Goal: Task Accomplishment & Management: Manage account settings

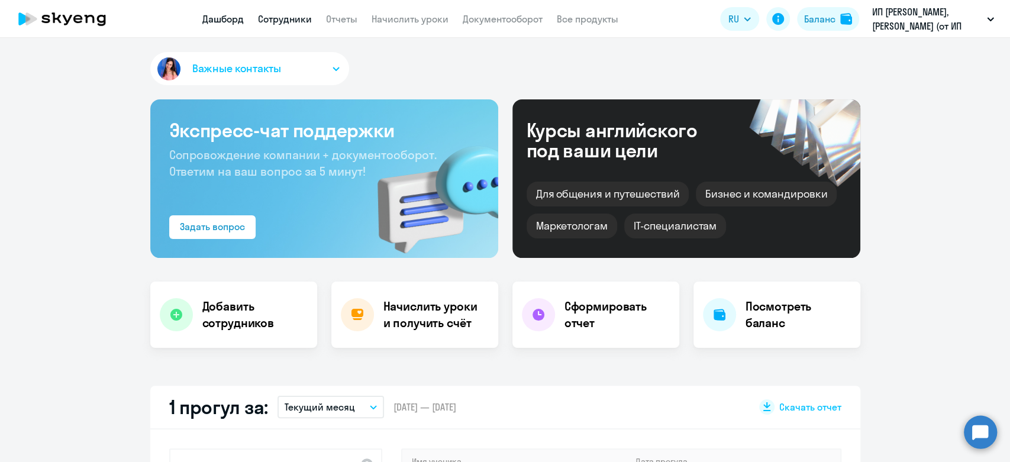
click at [278, 23] on link "Сотрудники" at bounding box center [285, 19] width 54 height 12
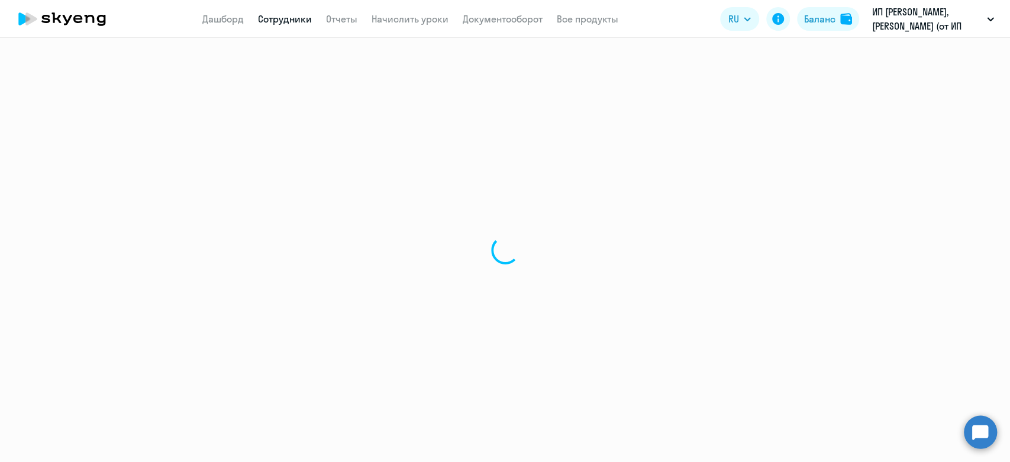
select select "30"
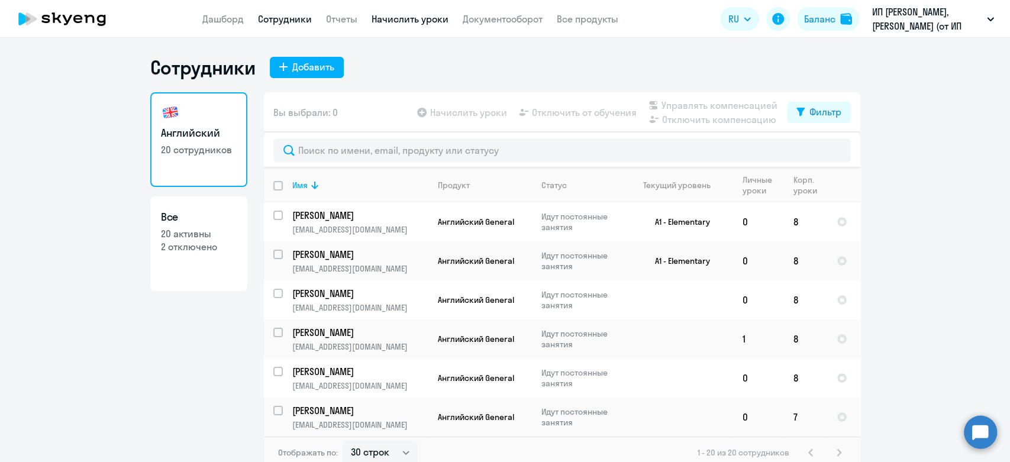
click at [445, 20] on link "Начислить уроки" at bounding box center [410, 19] width 77 height 12
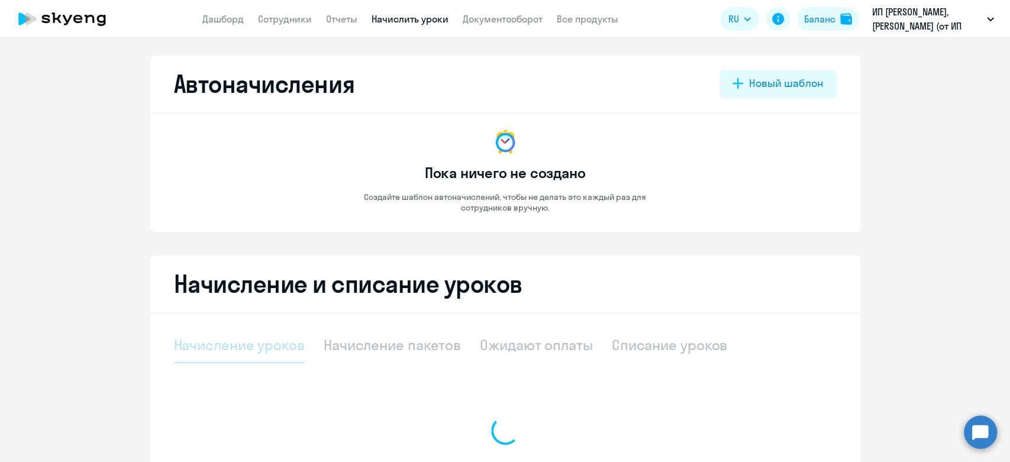
select select "10"
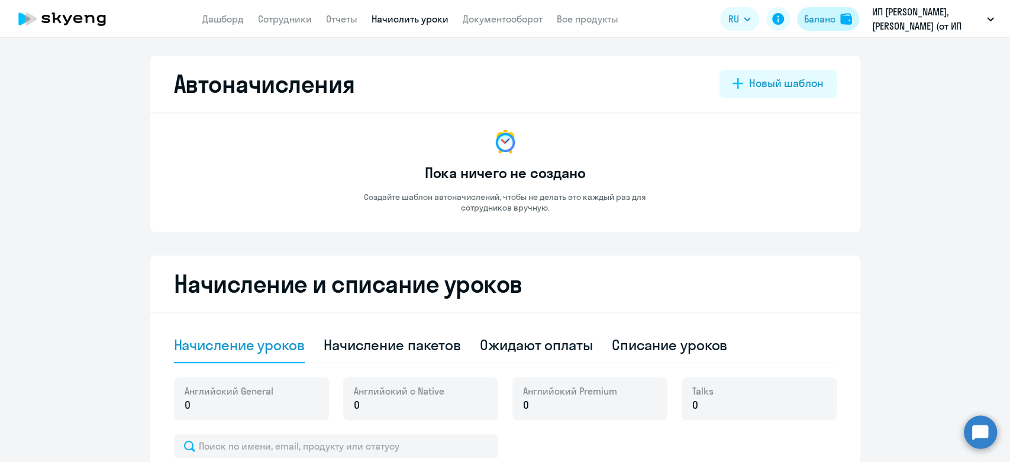
click at [827, 18] on div "Баланс" at bounding box center [819, 19] width 31 height 14
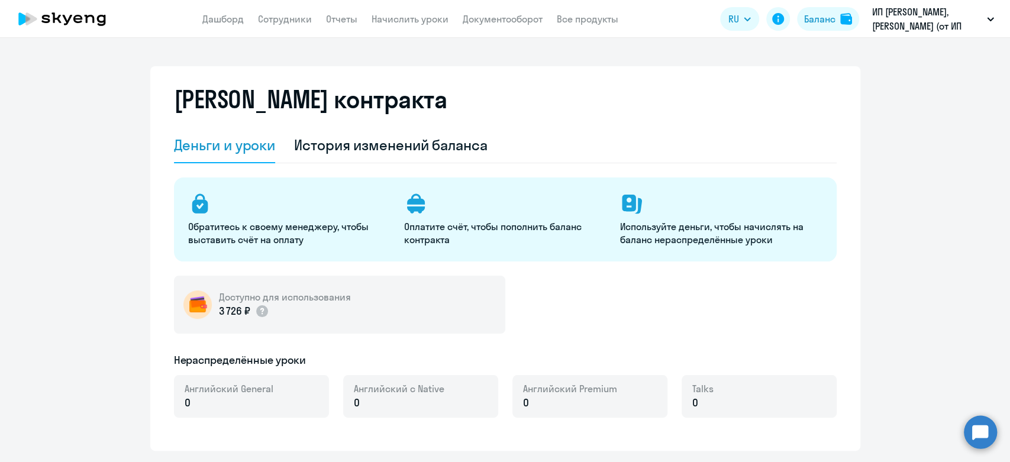
select select "english_adult_not_native_speaker"
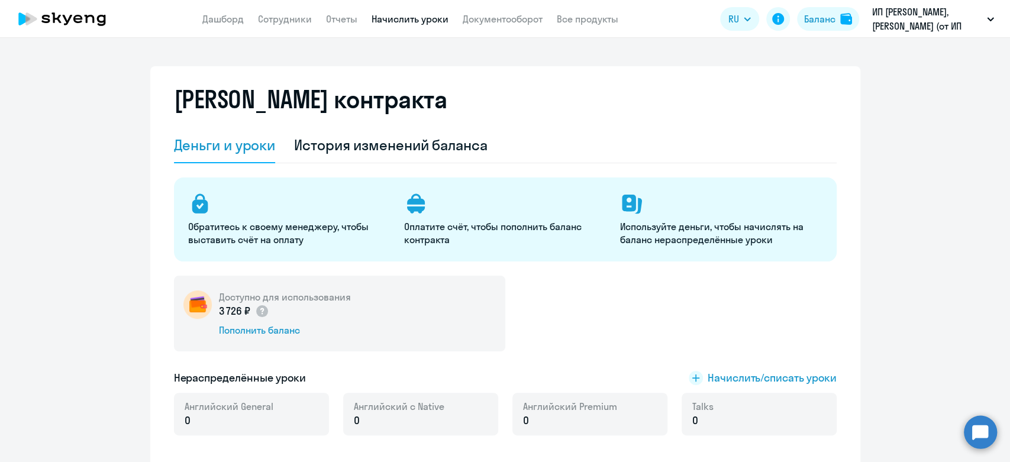
click at [379, 18] on link "Начислить уроки" at bounding box center [410, 19] width 77 height 12
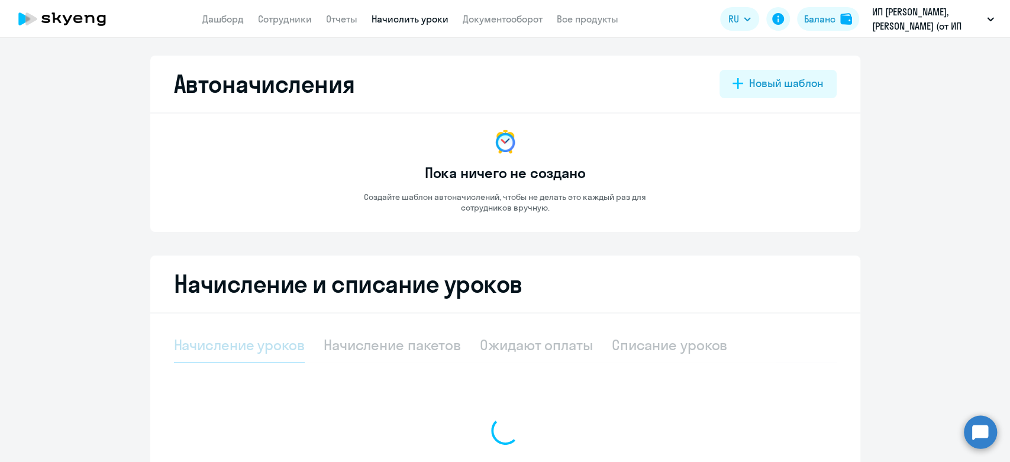
select select "10"
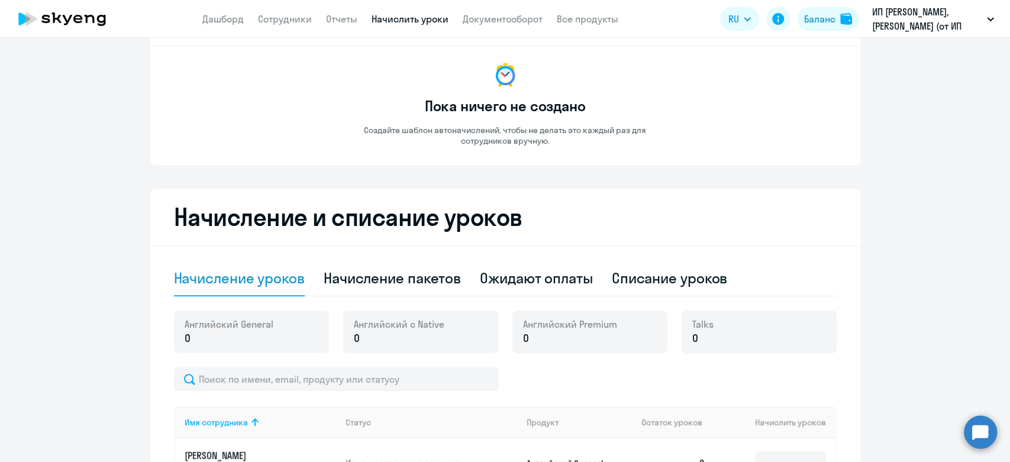
scroll to position [131, 0]
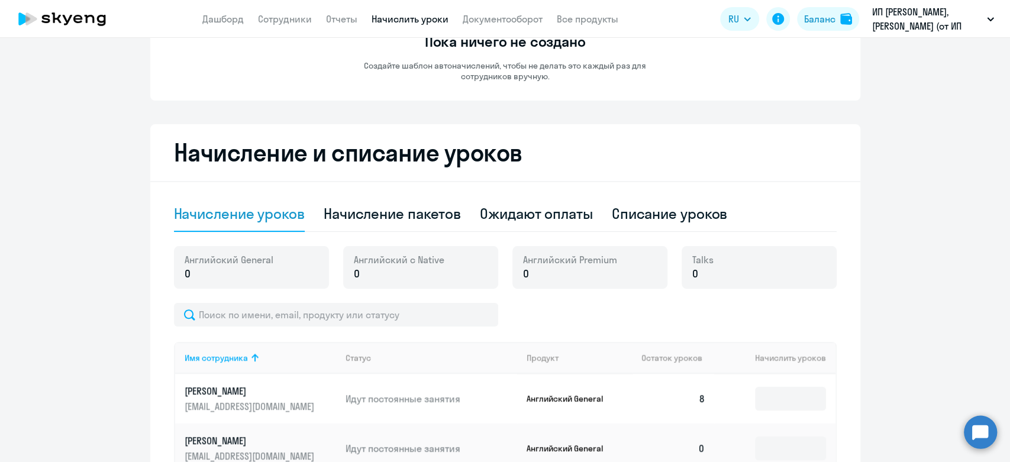
click at [140, 245] on ng-component "Автоначисления Новый шаблон Пока ничего не создано Создайте шаблон автоначислен…" at bounding box center [505, 429] width 1010 height 1010
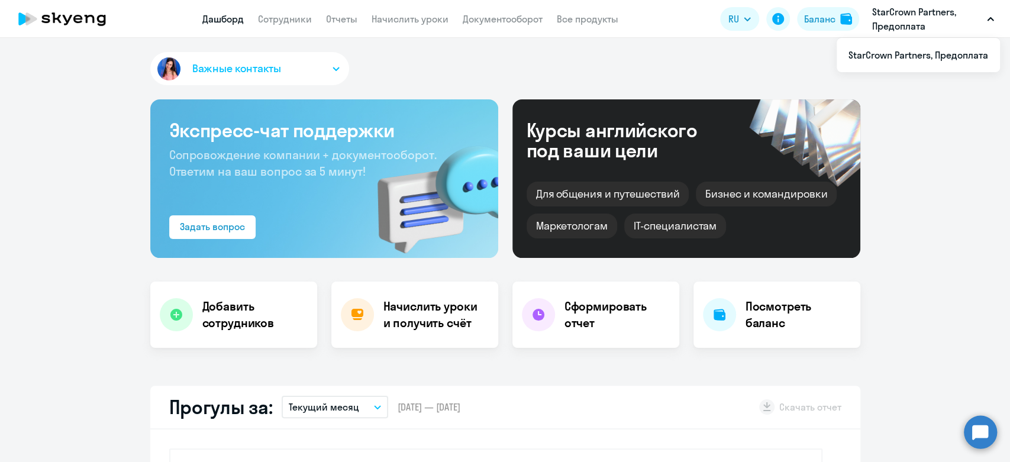
click at [904, 24] on p "StarCrown Partners, Предоплата" at bounding box center [928, 19] width 110 height 28
select select "30"
click at [904, 22] on p "StarCrown Partners, Предоплата" at bounding box center [928, 19] width 110 height 28
select select "30"
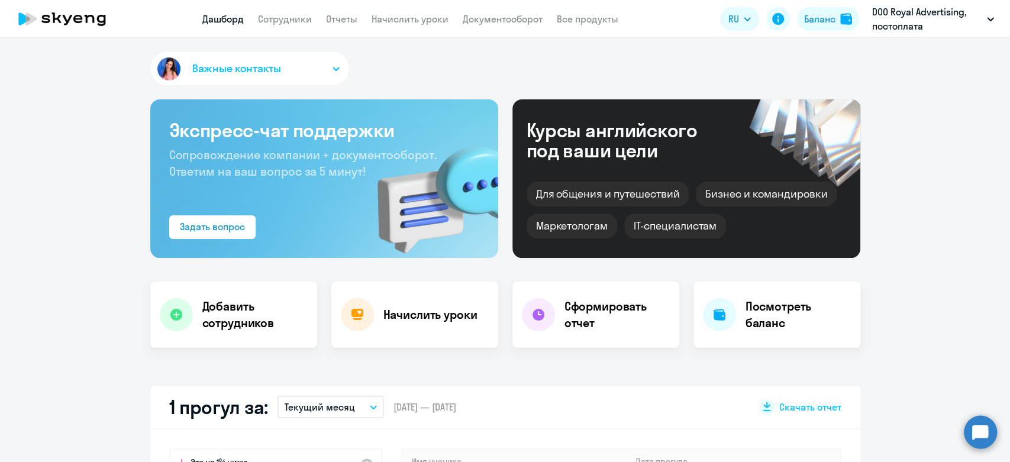
select select "30"
click at [398, 18] on link "Начислить уроки" at bounding box center [410, 19] width 77 height 12
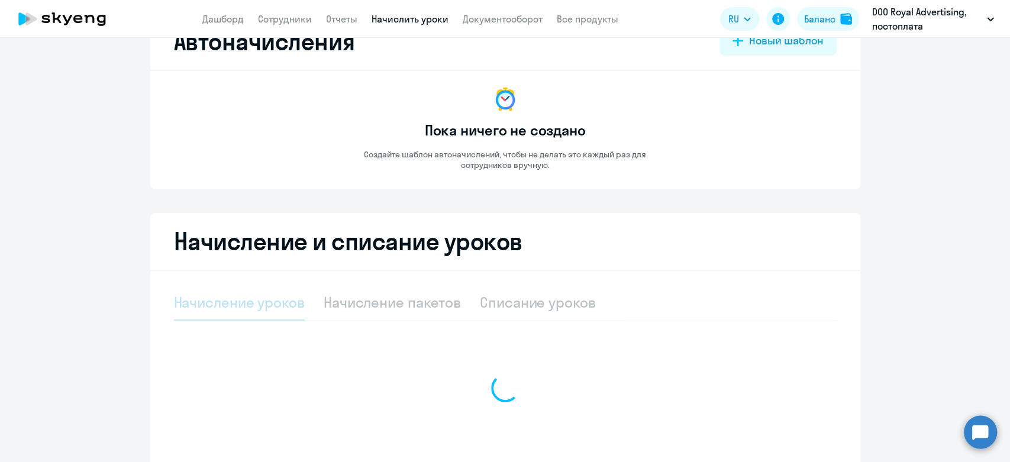
select select "10"
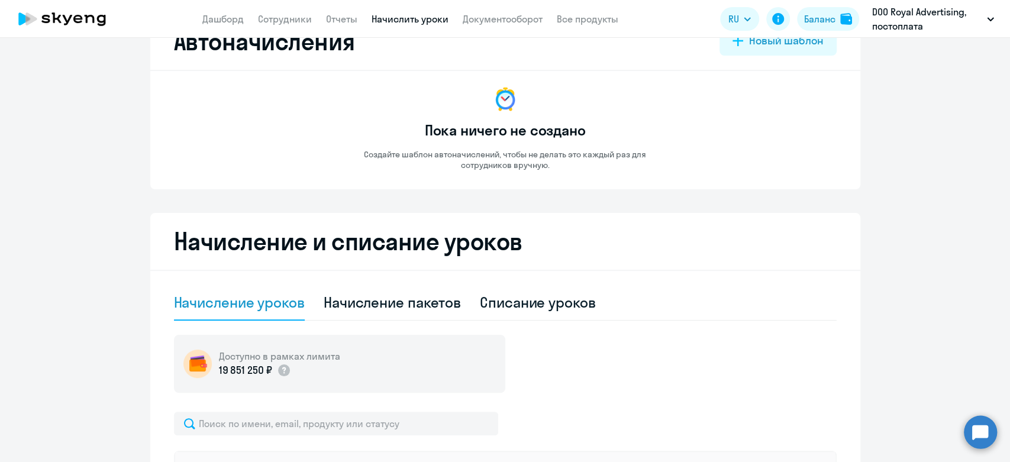
scroll to position [66, 0]
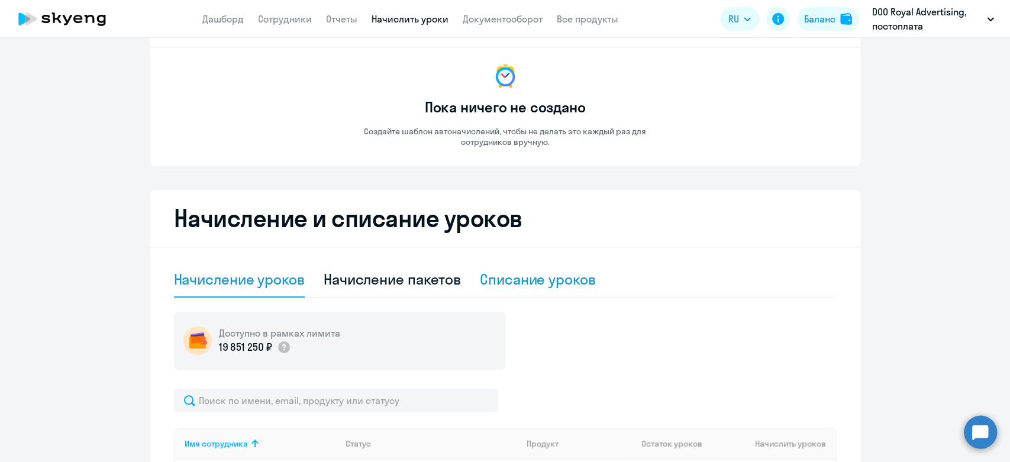
click at [510, 288] on div "Списание уроков" at bounding box center [538, 279] width 116 height 19
select select "10"
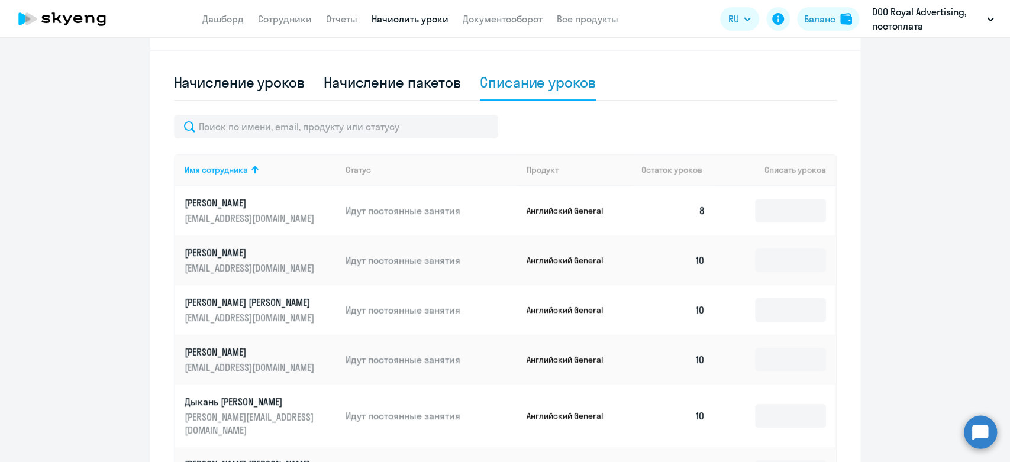
scroll to position [131, 0]
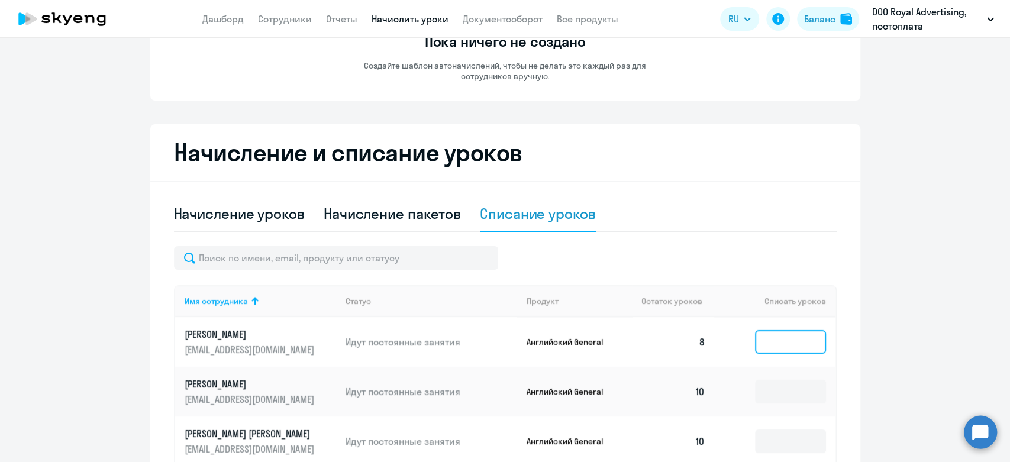
click at [755, 343] on input at bounding box center [790, 342] width 71 height 24
type input "8"
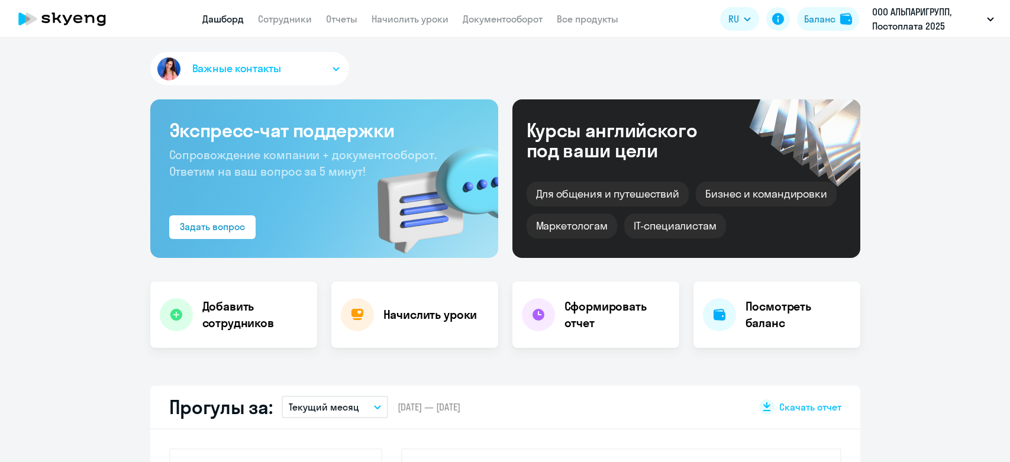
select select "30"
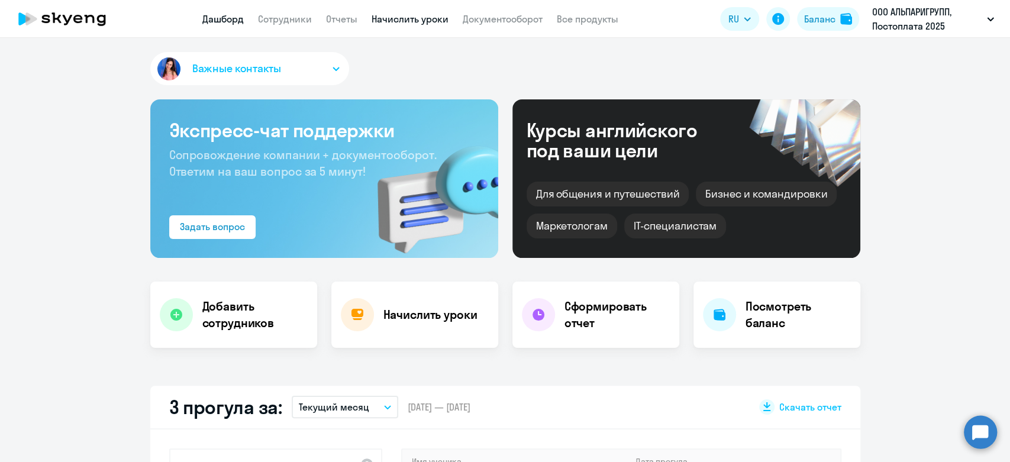
click at [431, 19] on link "Начислить уроки" at bounding box center [410, 19] width 77 height 12
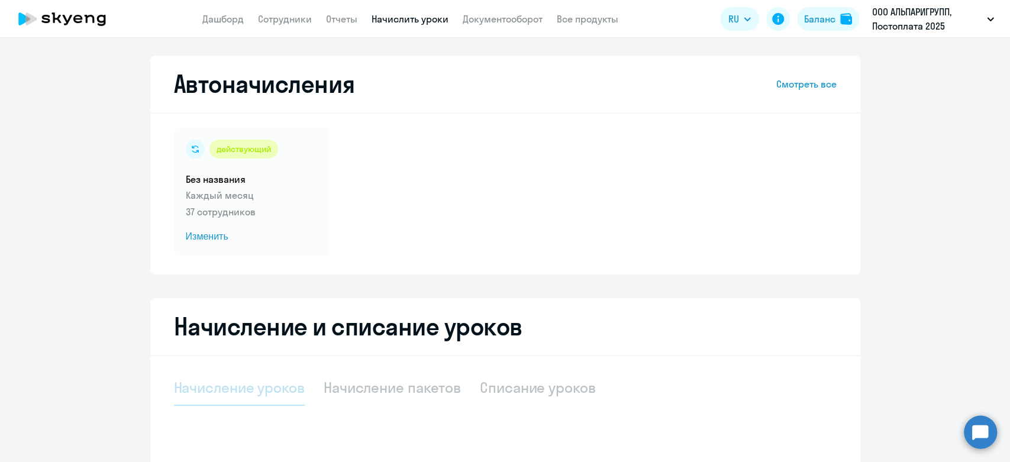
select select "10"
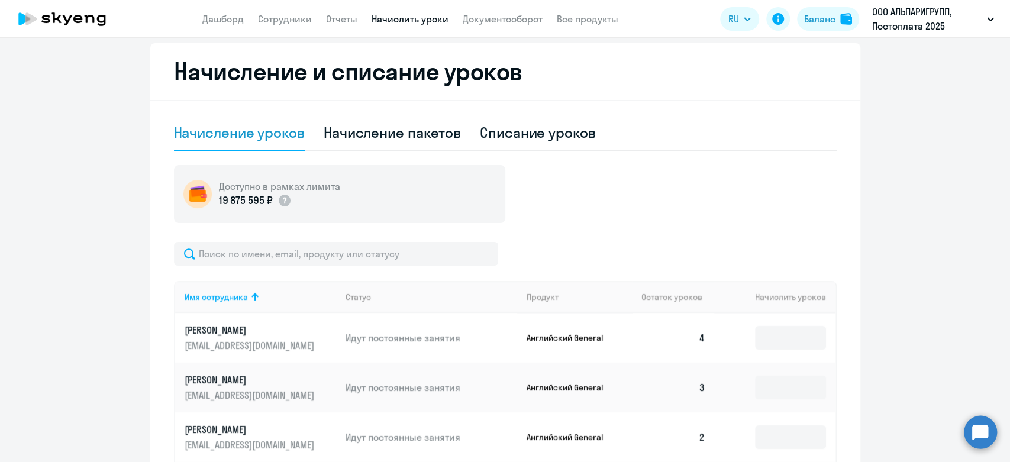
scroll to position [263, 0]
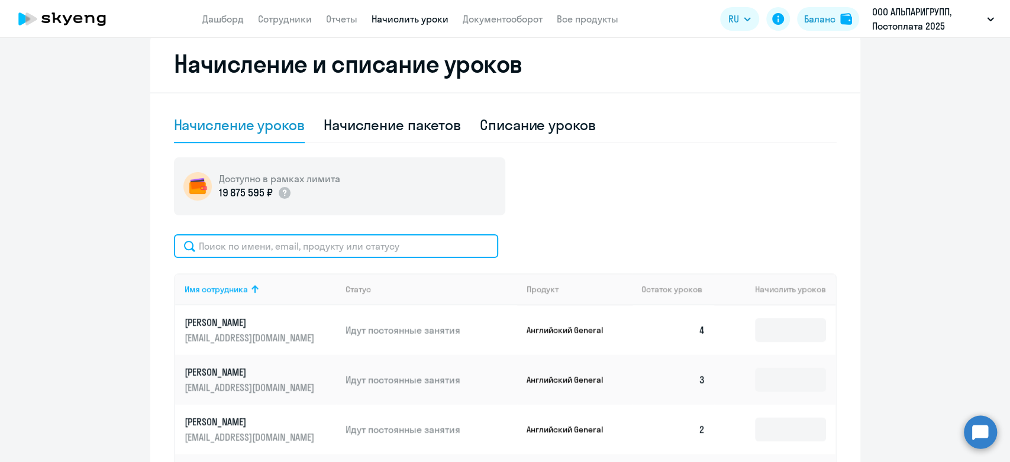
click at [302, 250] on input "text" at bounding box center [336, 246] width 324 height 24
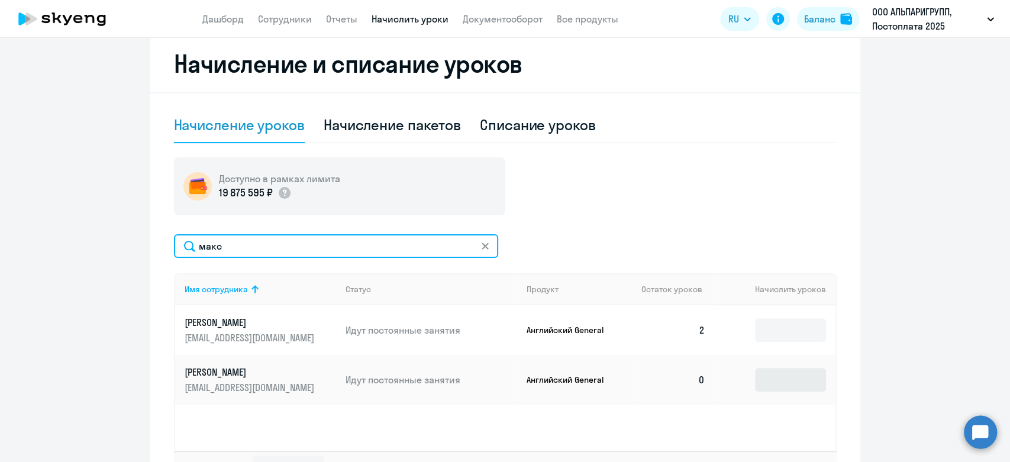
type input "макс"
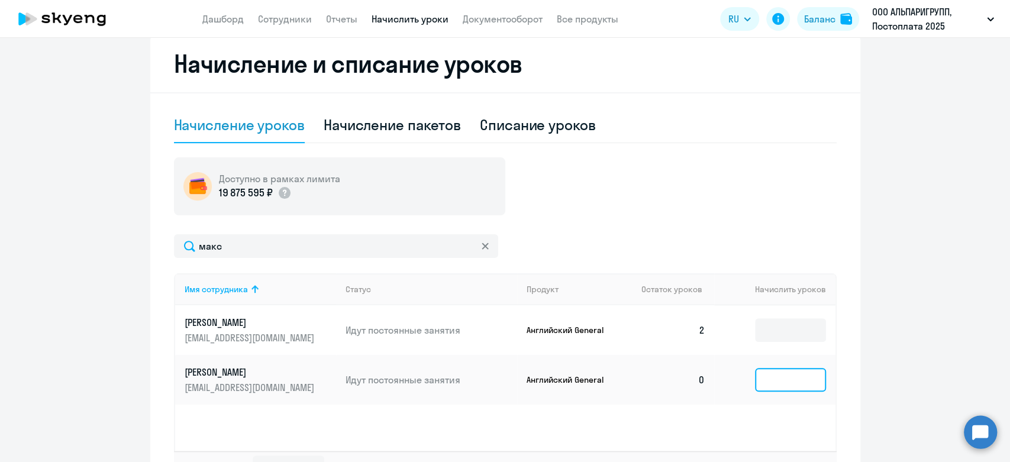
click at [755, 379] on input at bounding box center [790, 380] width 71 height 24
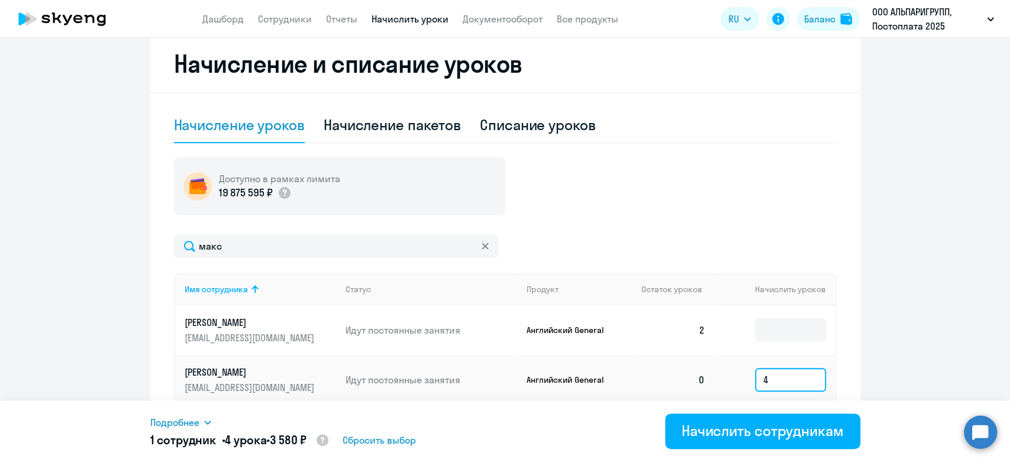
type input "4"
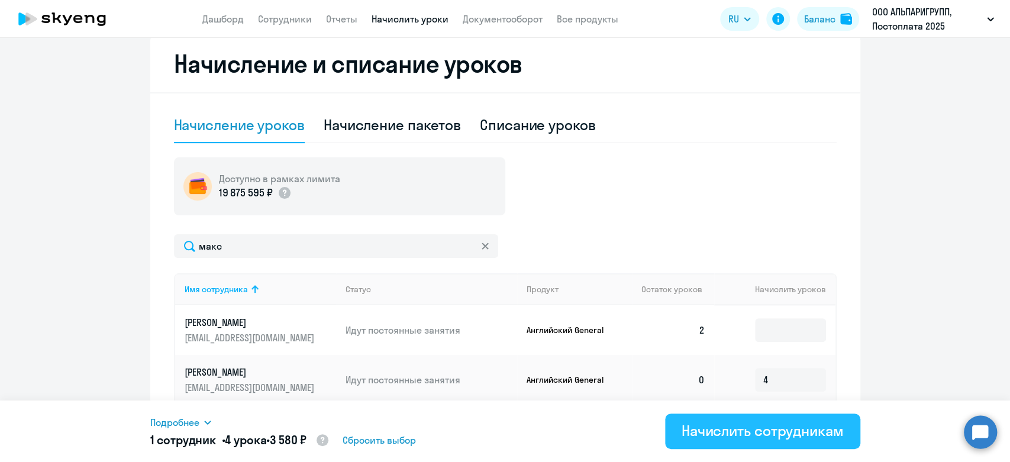
click at [736, 430] on div "Начислить сотрудникам" at bounding box center [763, 430] width 162 height 19
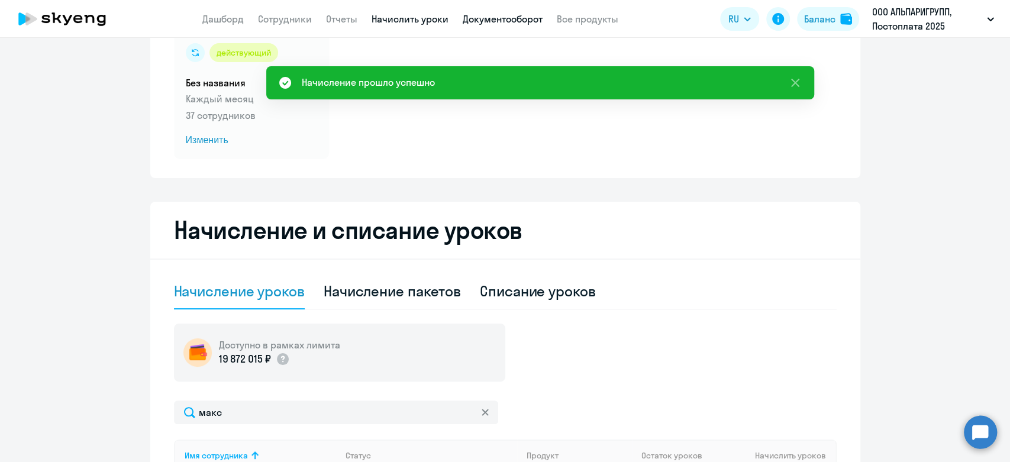
scroll to position [66, 0]
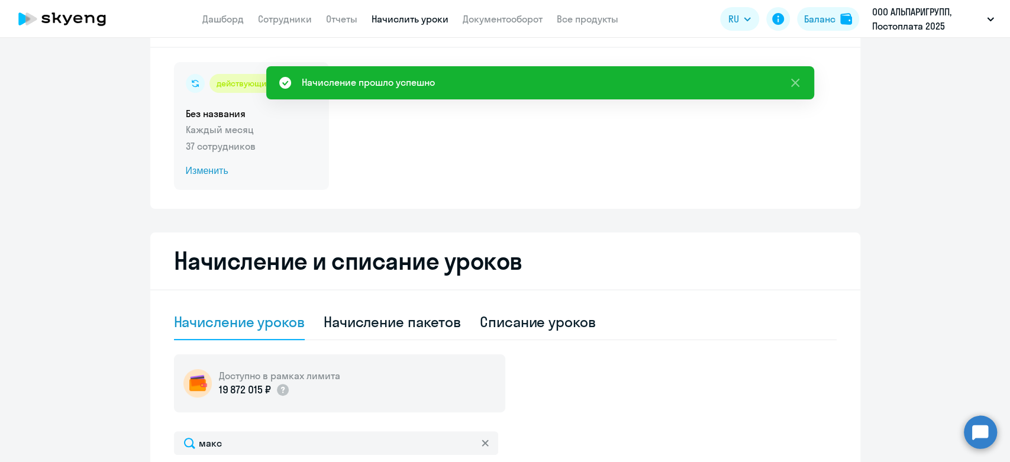
click at [255, 165] on span "Изменить" at bounding box center [251, 171] width 131 height 14
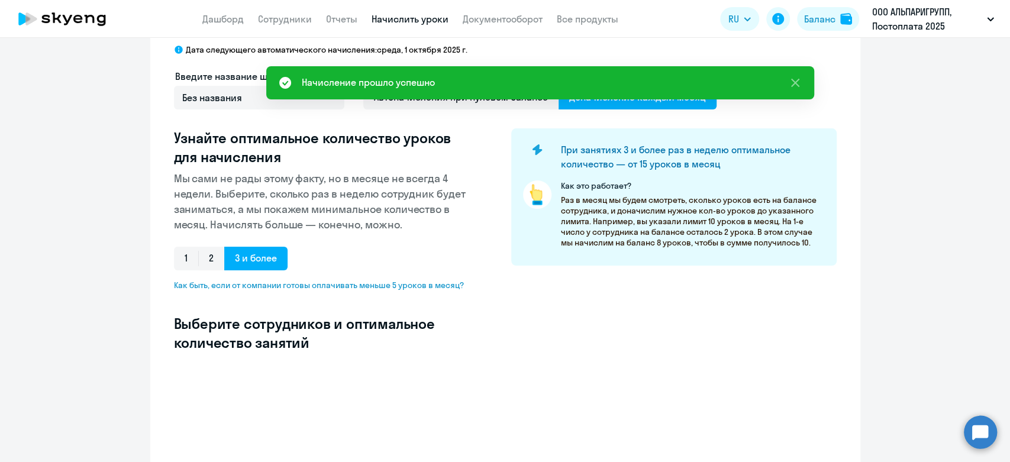
select select "10"
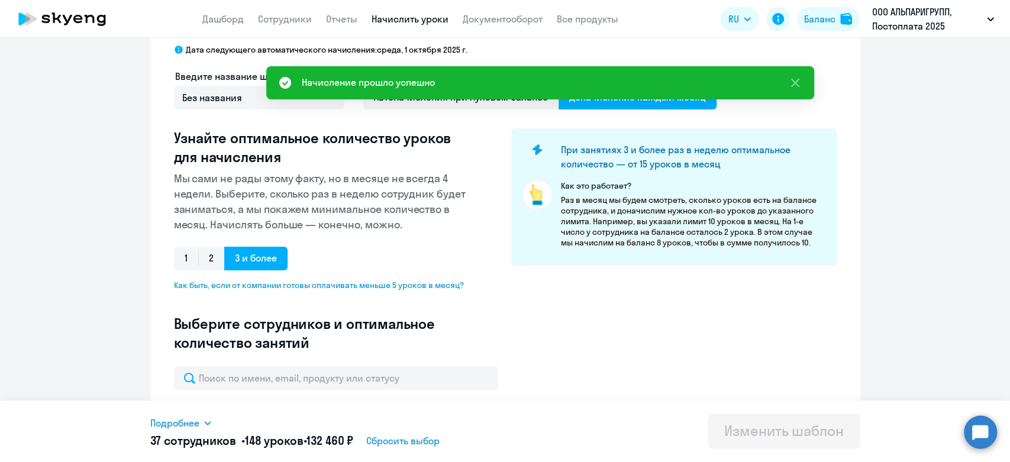
scroll to position [329, 0]
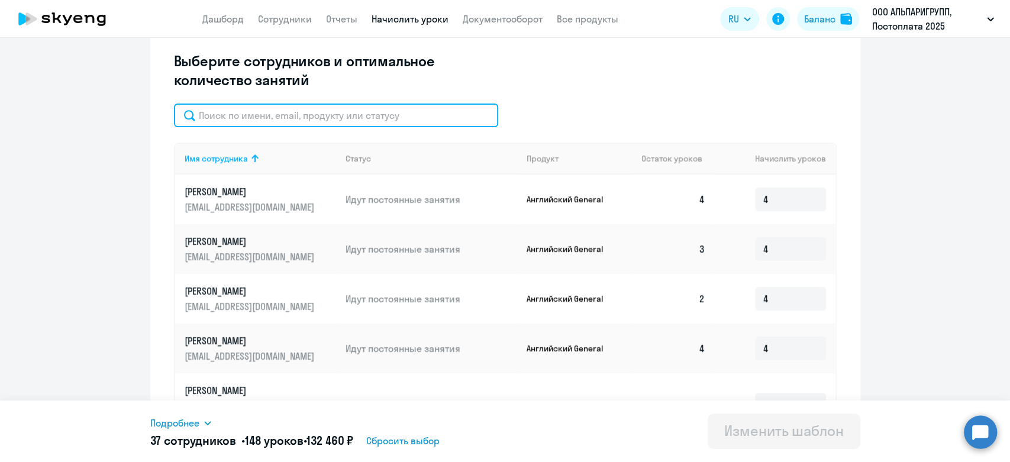
click at [256, 108] on input "text" at bounding box center [336, 116] width 324 height 24
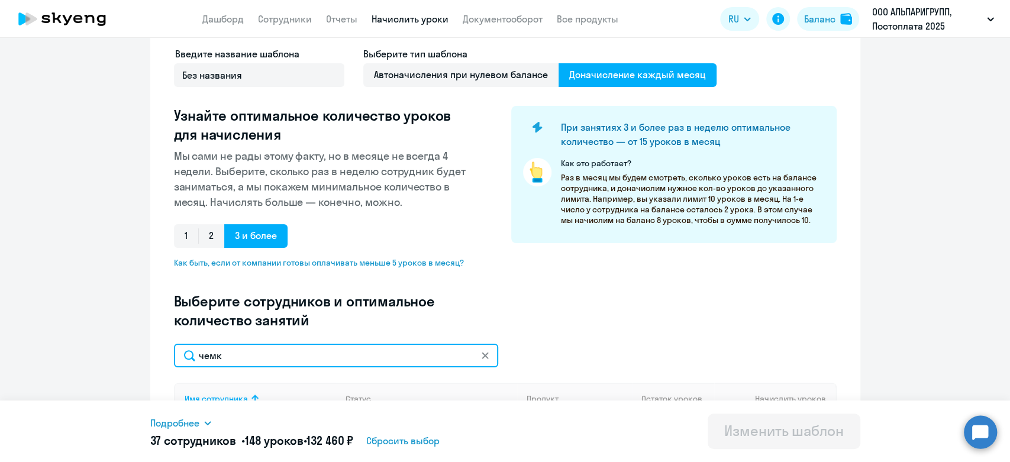
scroll to position [0, 0]
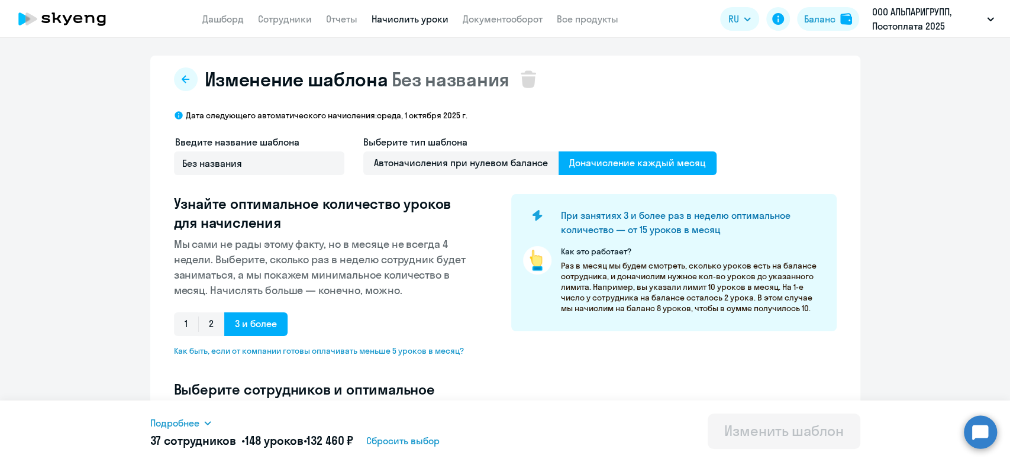
type input "чемк"
